Goal: Task Accomplishment & Management: Complete application form

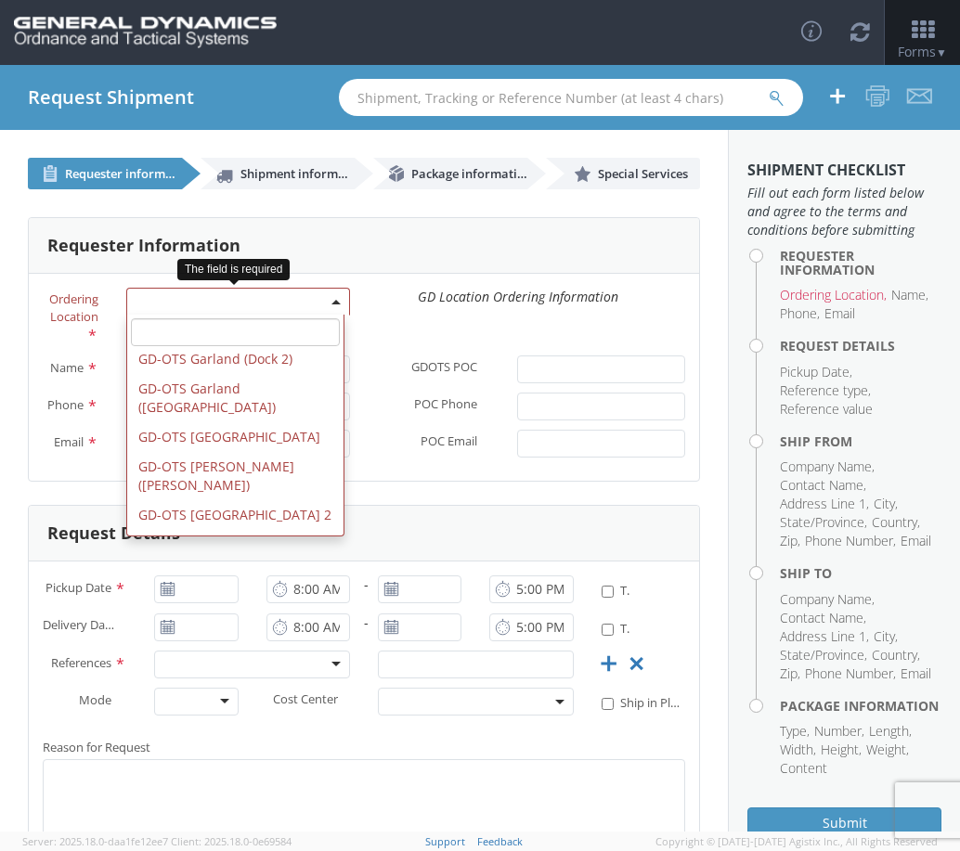
scroll to position [278, 0]
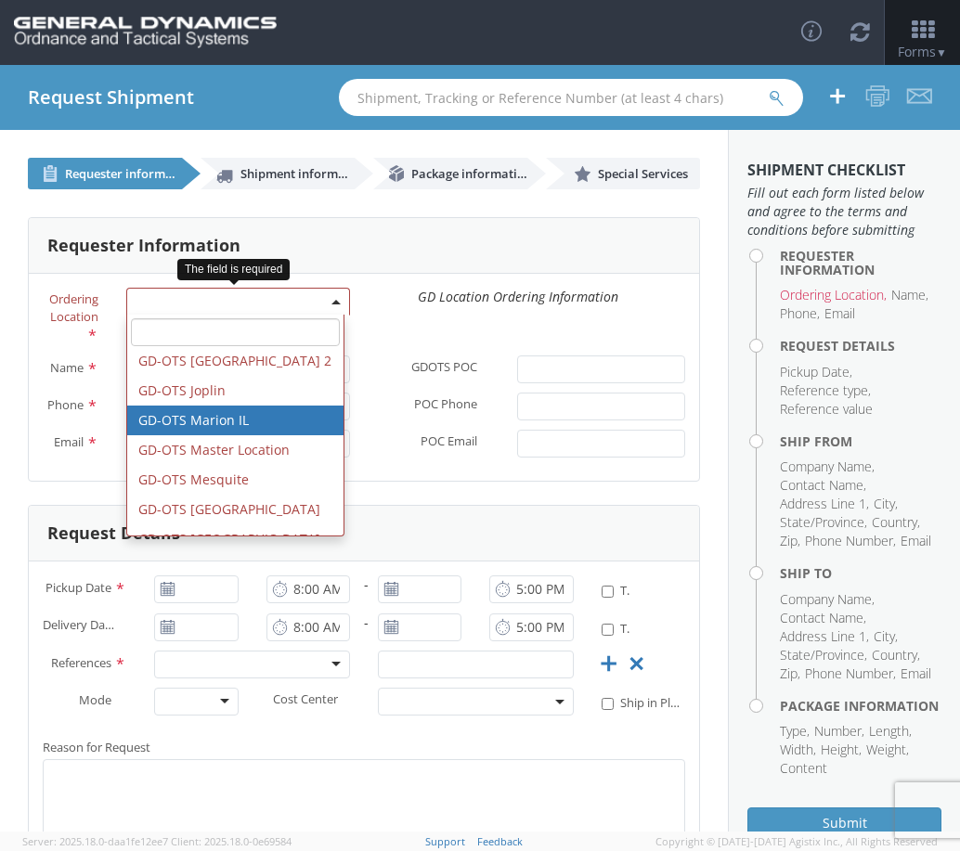
select select "313"
type input "[EMAIL_ADDRESS][DOMAIN_NAME]"
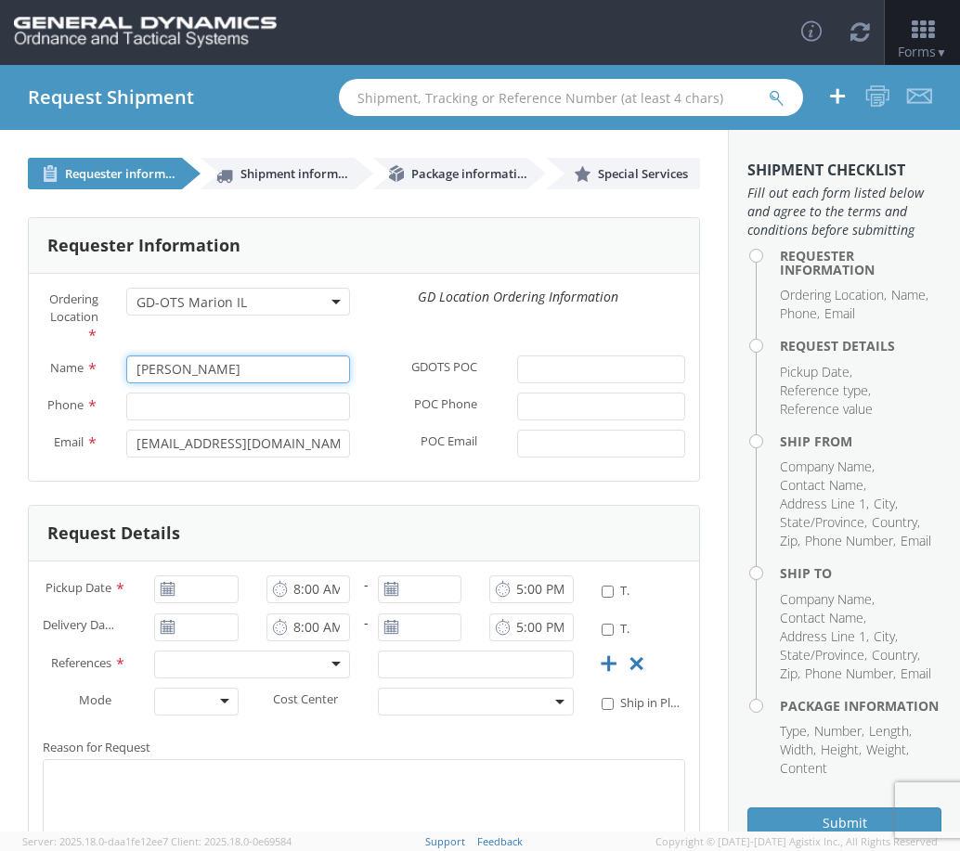
drag, startPoint x: 266, startPoint y: 374, endPoint x: 56, endPoint y: 359, distance: 211.2
click at [56, 359] on div "Name * [PERSON_NAME]" at bounding box center [196, 369] width 335 height 28
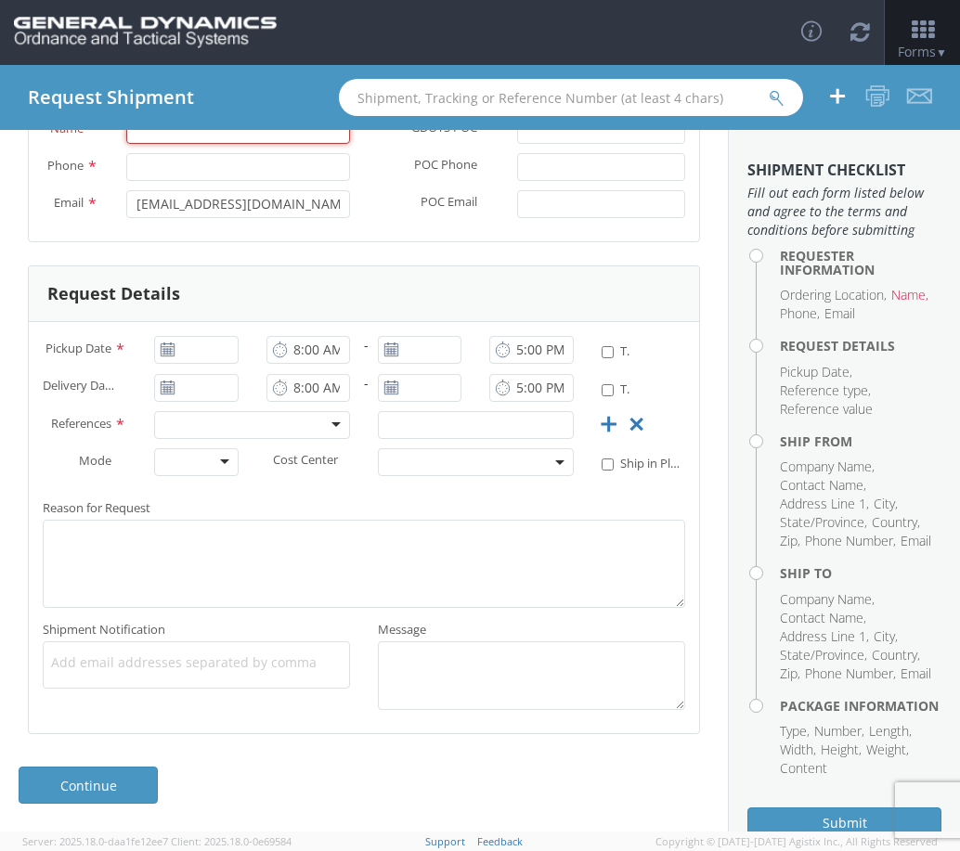
scroll to position [0, 0]
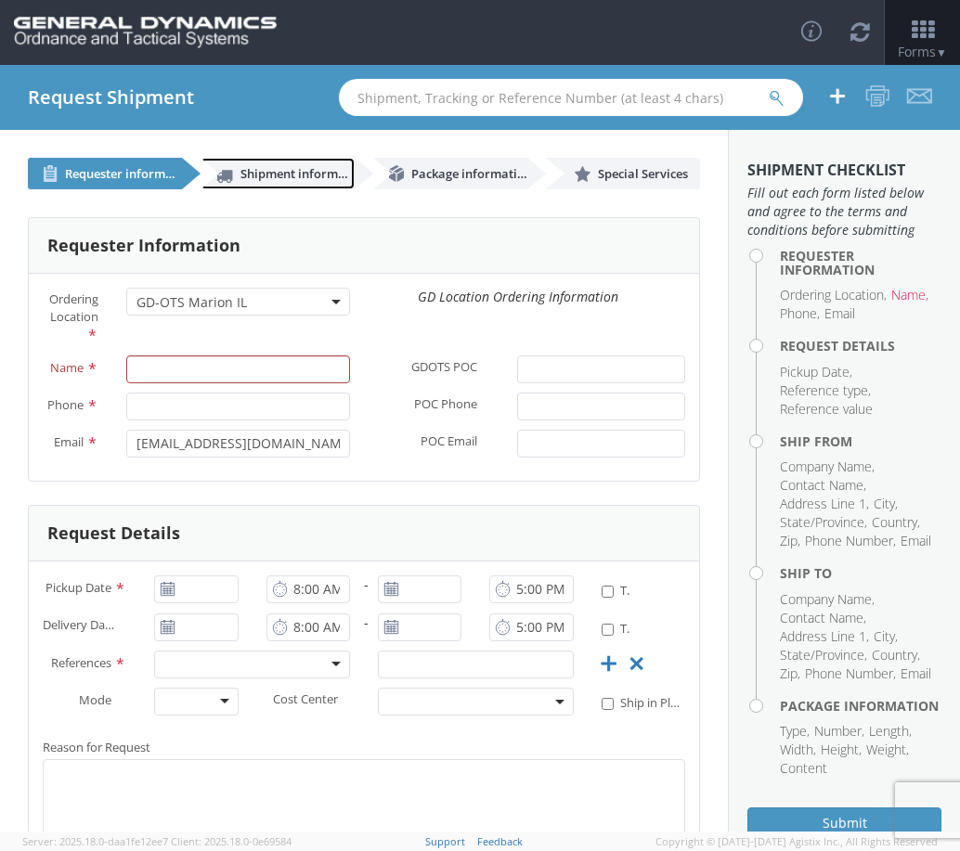
click at [296, 162] on link "Shipment information" at bounding box center [277, 174] width 154 height 32
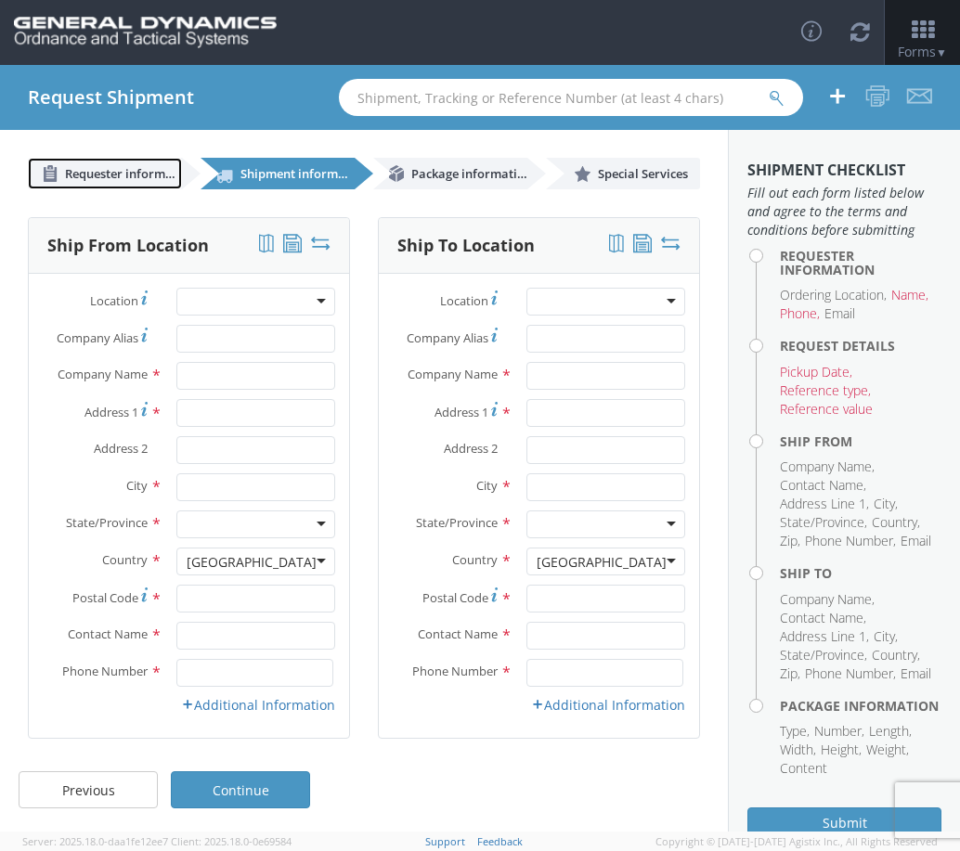
click at [133, 173] on span "Requester information" at bounding box center [130, 173] width 131 height 17
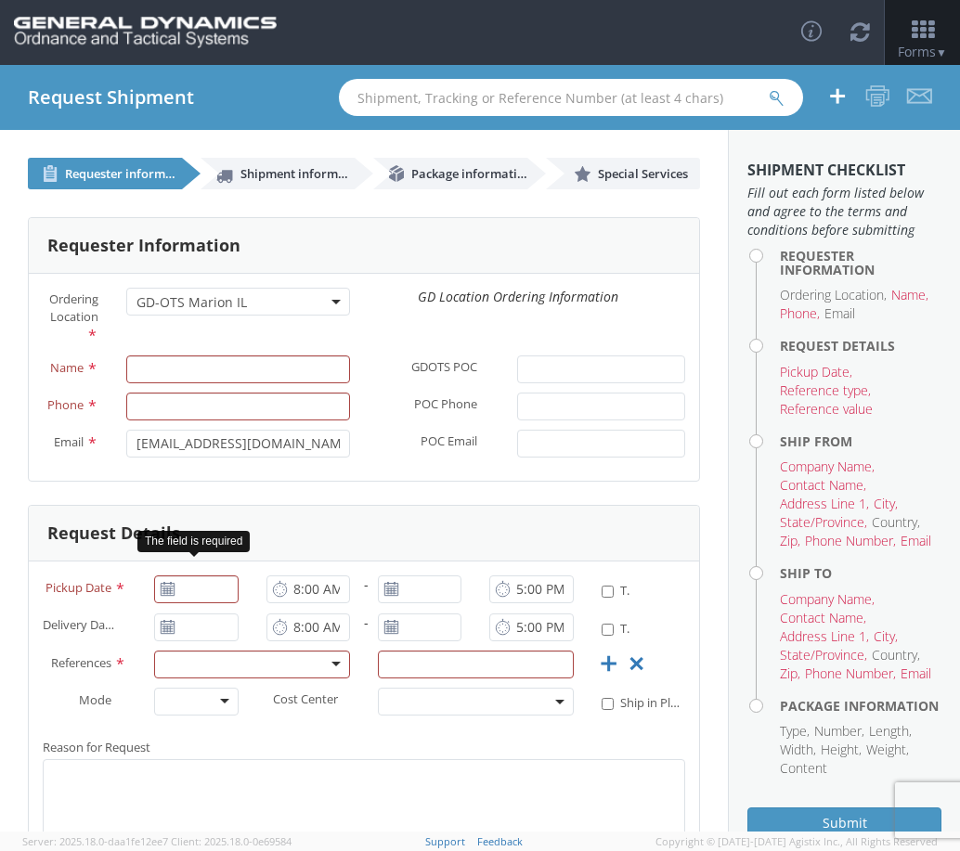
click at [167, 597] on icon at bounding box center [168, 589] width 16 height 15
click at [313, 173] on span "Shipment information" at bounding box center [304, 173] width 128 height 17
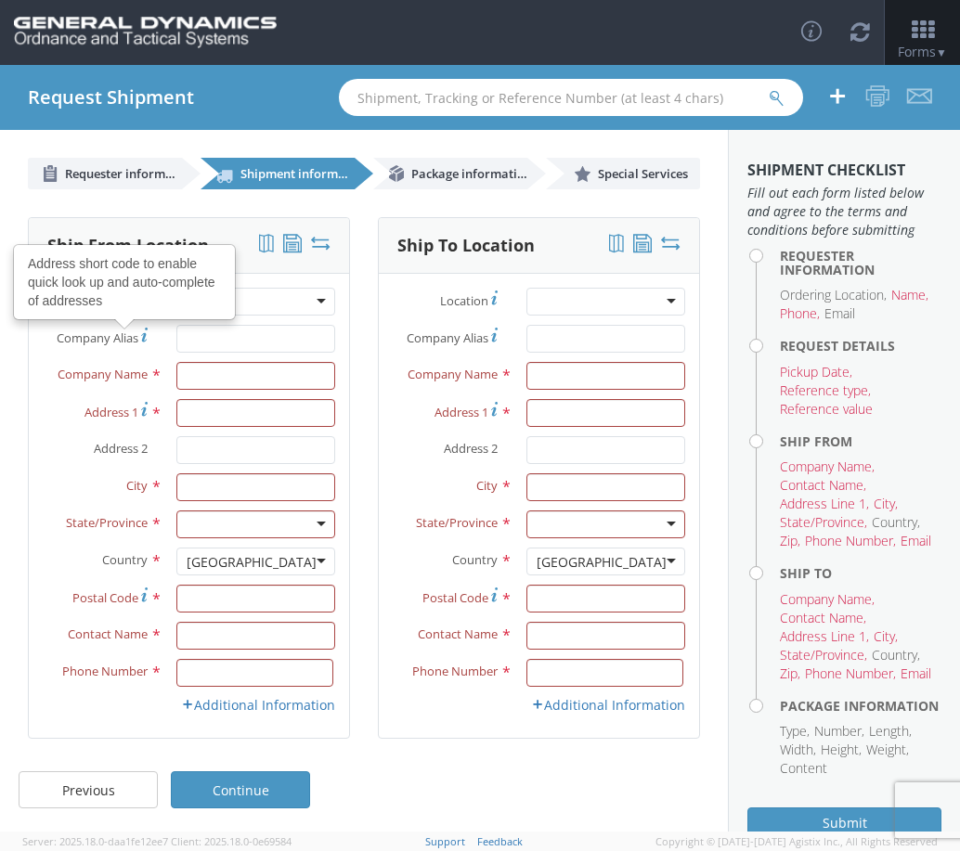
click at [332, 308] on div "GD-OTS Anniston (Commerce) GD-OTS [GEOGRAPHIC_DATA] GD-OTS [GEOGRAPHIC_DATA] GD…" at bounding box center [255, 302] width 187 height 28
click at [313, 308] on div at bounding box center [255, 302] width 159 height 28
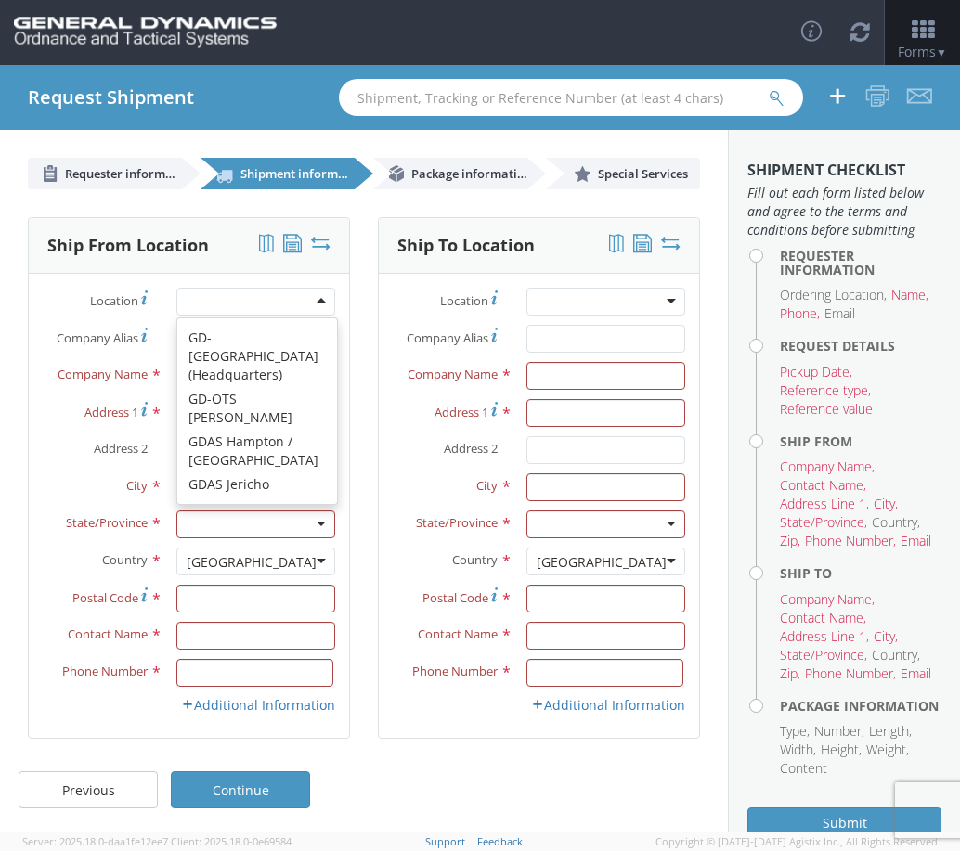
scroll to position [802, 0]
